Goal: Check status: Check status

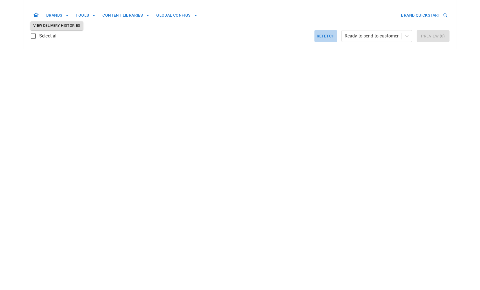
click at [325, 34] on button "Refetch" at bounding box center [325, 36] width 23 height 12
